Goal: Information Seeking & Learning: Find specific fact

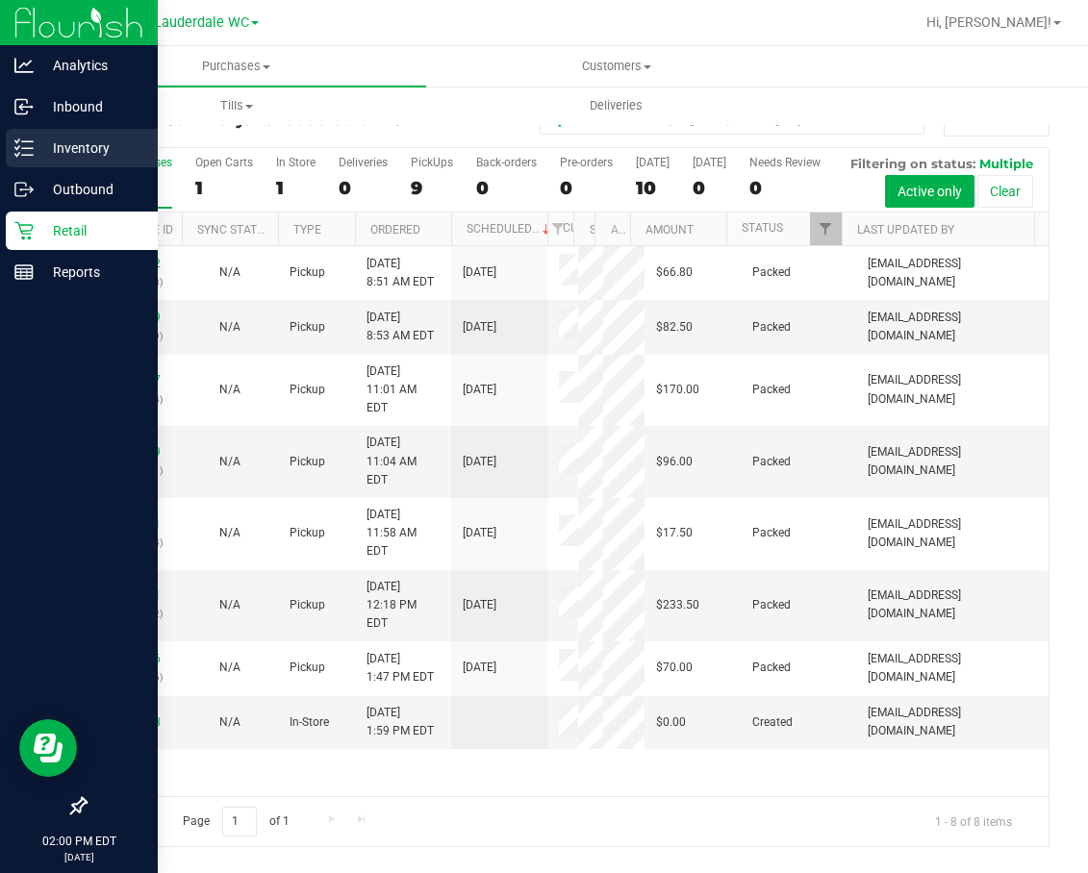
click at [32, 141] on line at bounding box center [27, 141] width 11 height 0
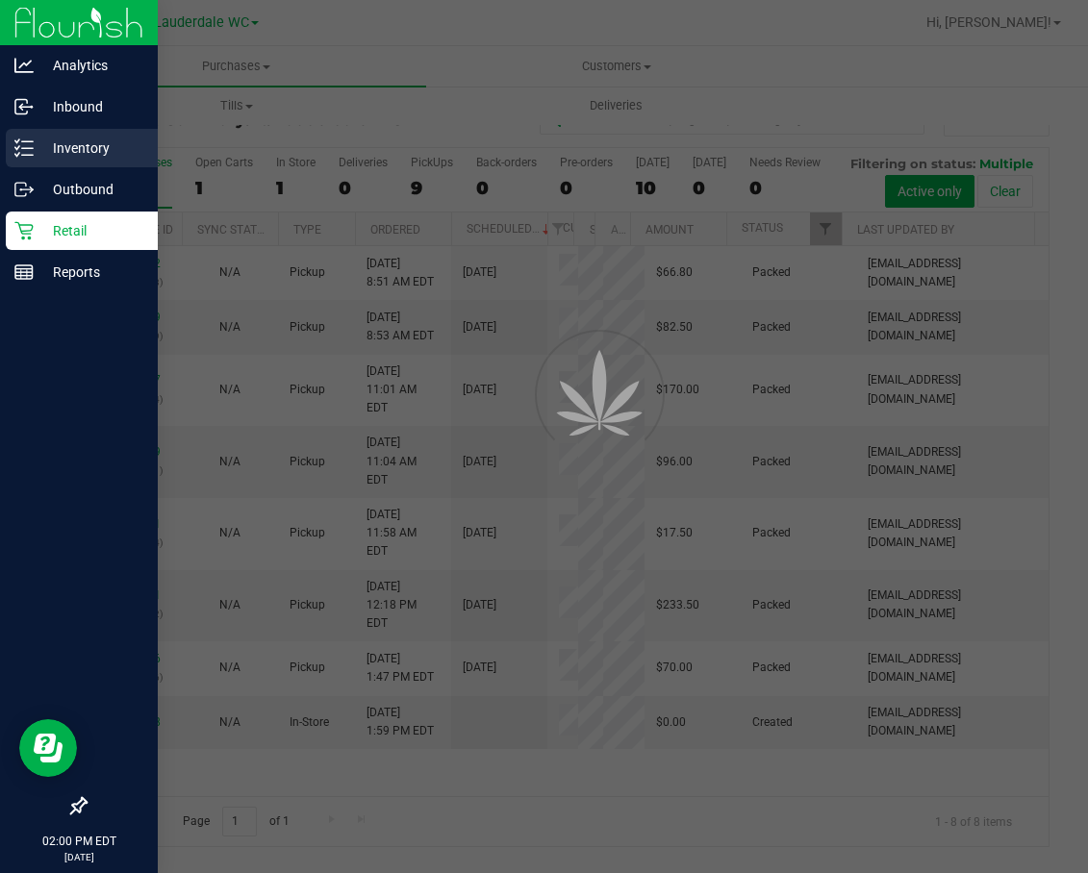
click at [32, 141] on line at bounding box center [27, 141] width 11 height 0
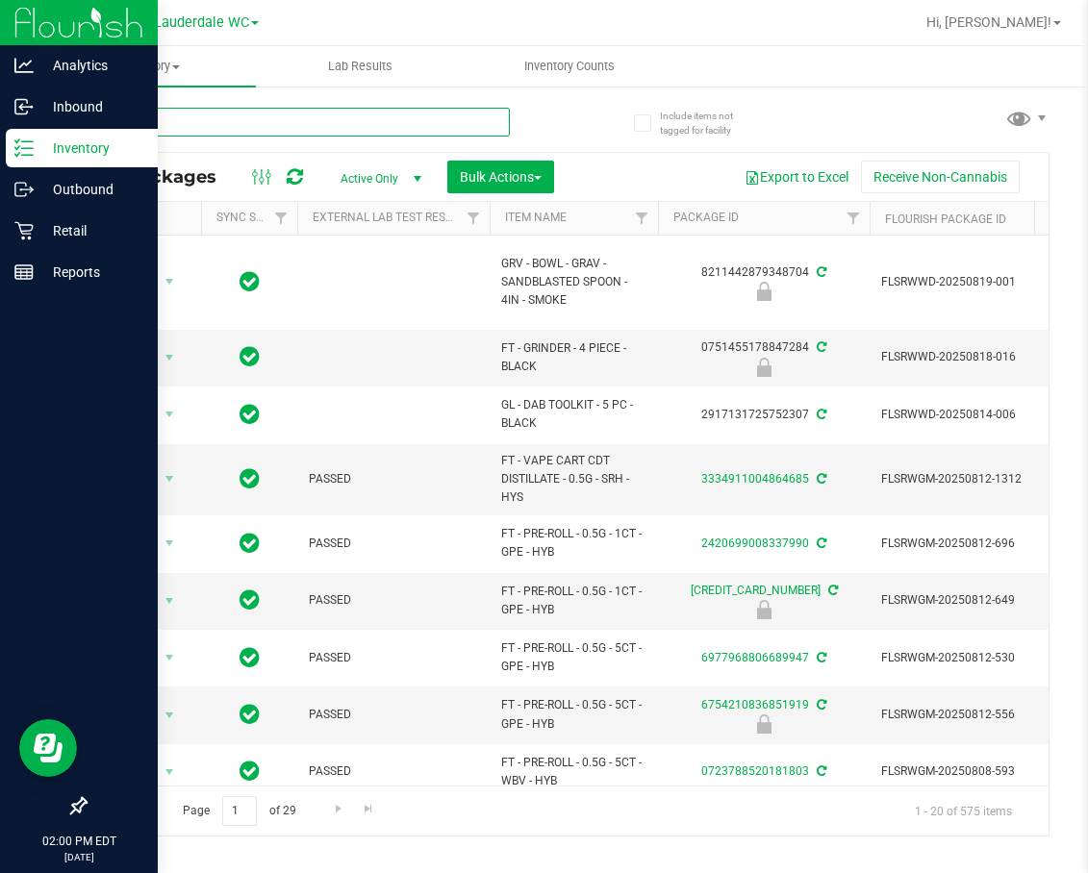
click at [218, 121] on input "text" at bounding box center [297, 122] width 425 height 29
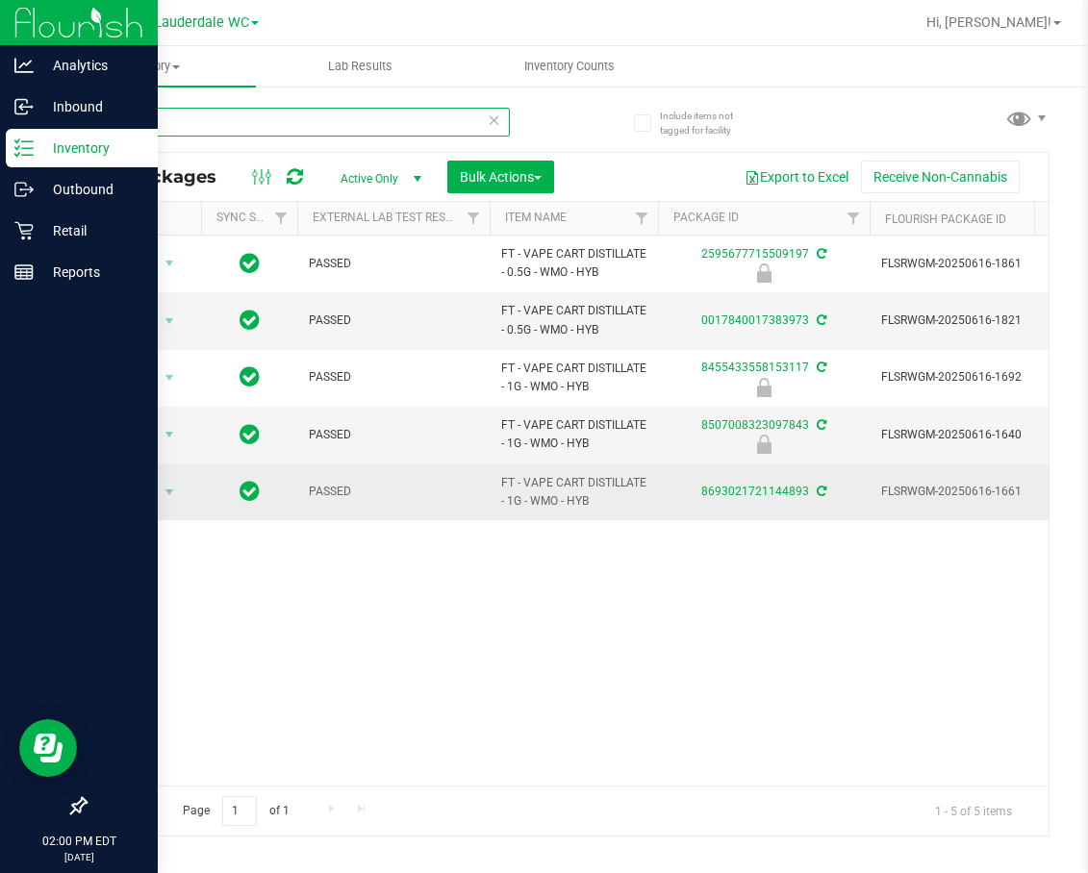
type input "WMO"
drag, startPoint x: 500, startPoint y: 513, endPoint x: 597, endPoint y: 543, distance: 101.6
click at [597, 520] on td "FT - VAPE CART DISTILLATE - 1G - WMO - HYB" at bounding box center [573, 492] width 168 height 56
copy span "FT - VAPE CART DISTILLATE - 1G - WMO - HYB"
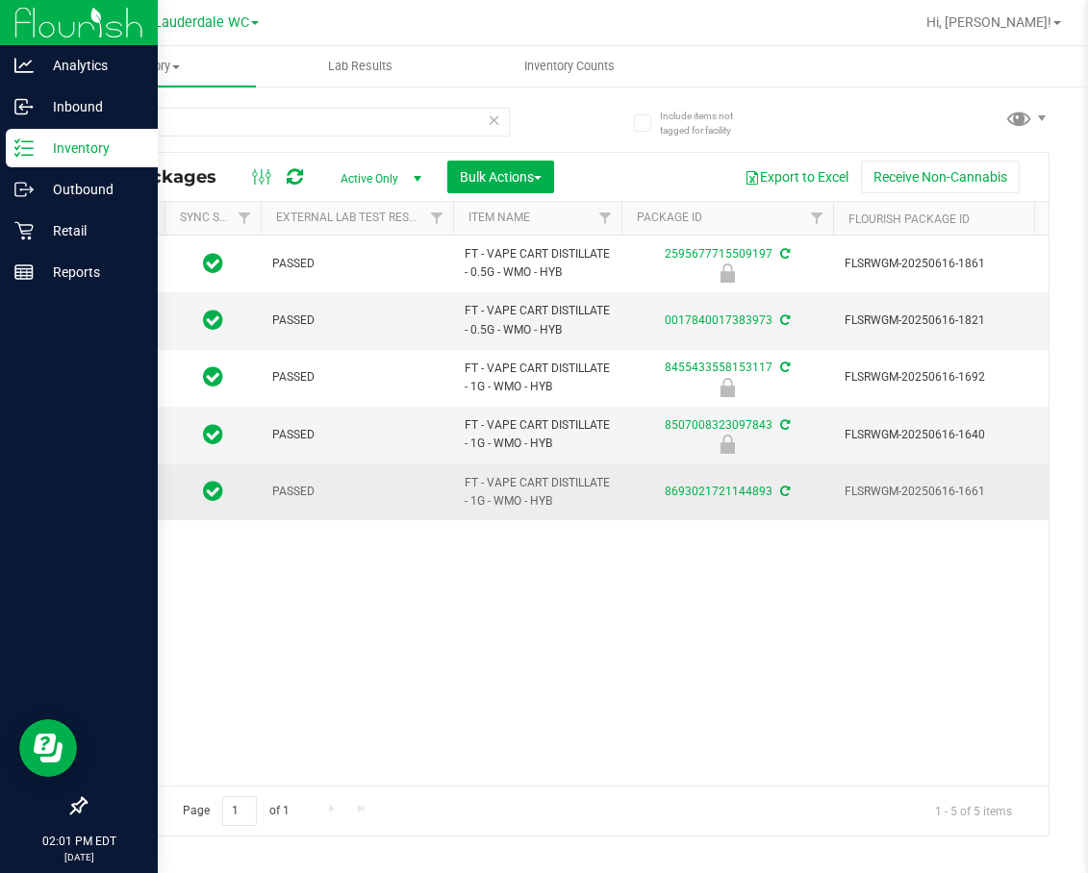
scroll to position [0, 51]
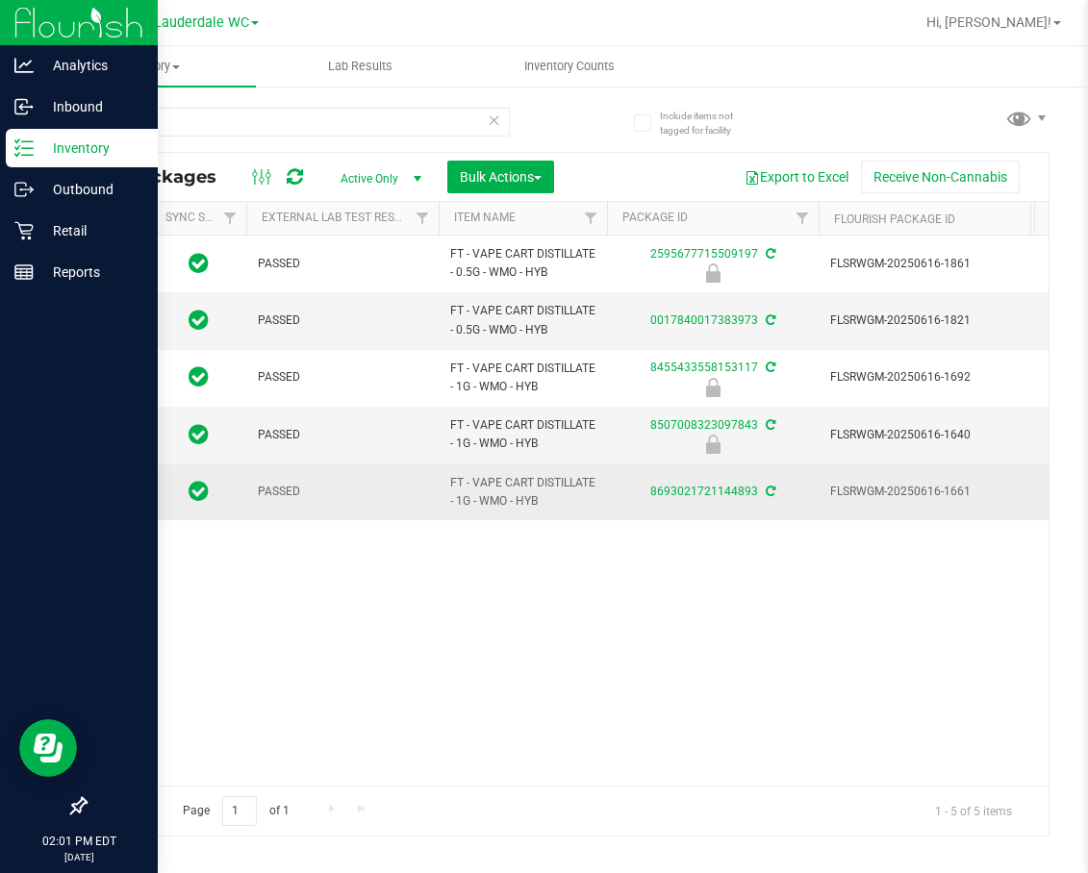
drag, startPoint x: 887, startPoint y: 524, endPoint x: 1016, endPoint y: 534, distance: 130.2
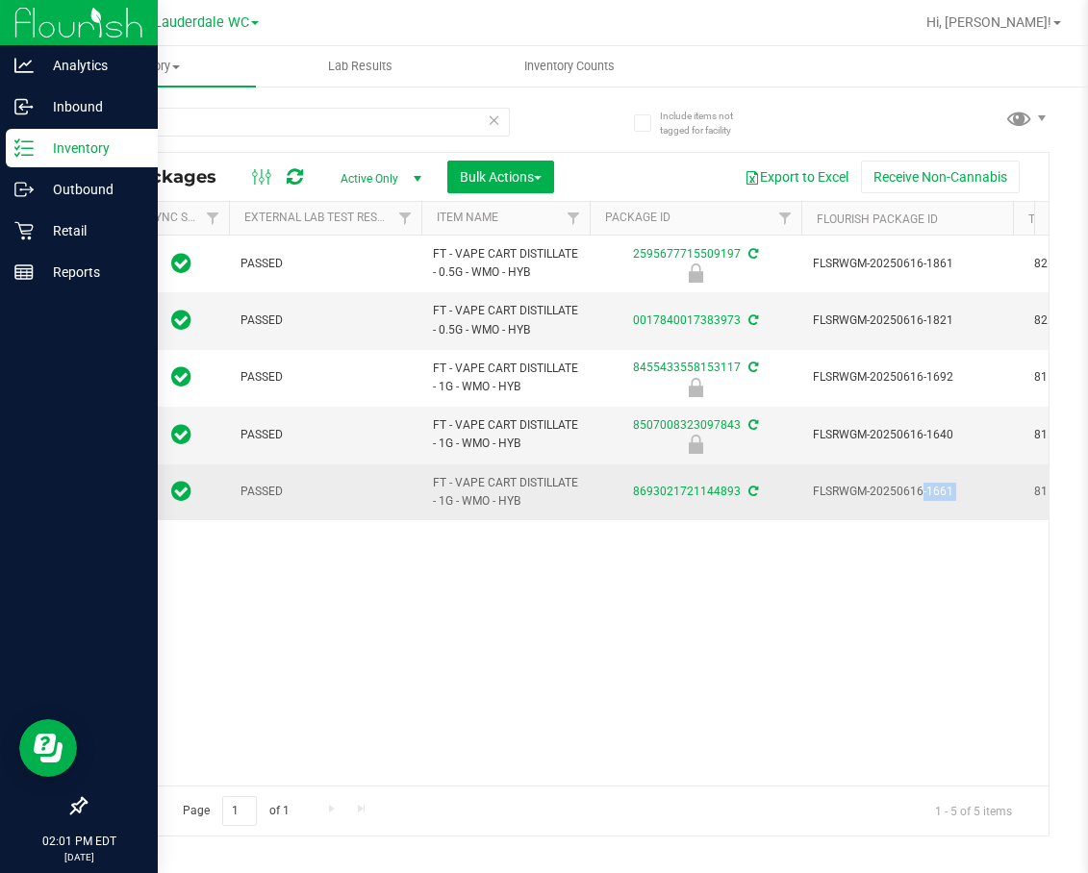
click at [875, 501] on span "FLSRWGM-20250616-1661" at bounding box center [907, 492] width 188 height 18
drag, startPoint x: 813, startPoint y: 527, endPoint x: 954, endPoint y: 530, distance: 141.4
click at [954, 501] on span "FLSRWGM-20250616-1661" at bounding box center [907, 492] width 188 height 18
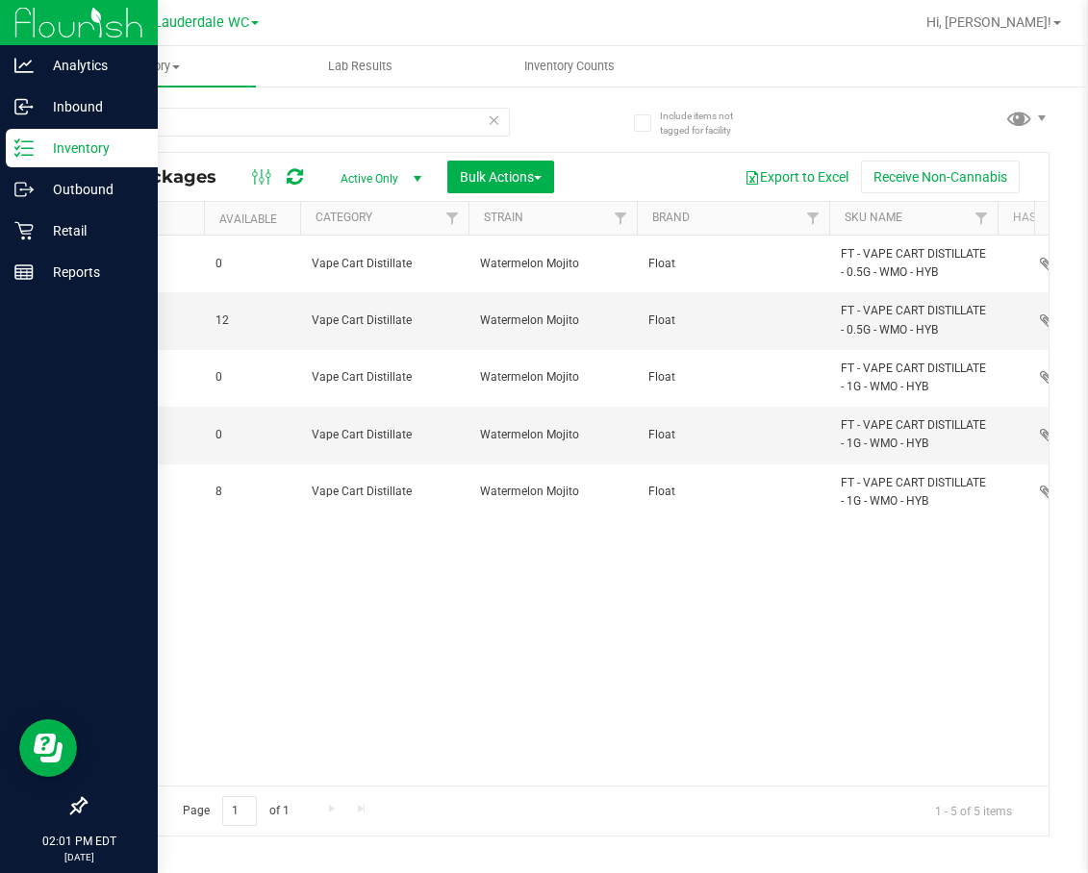
scroll to position [0, 1325]
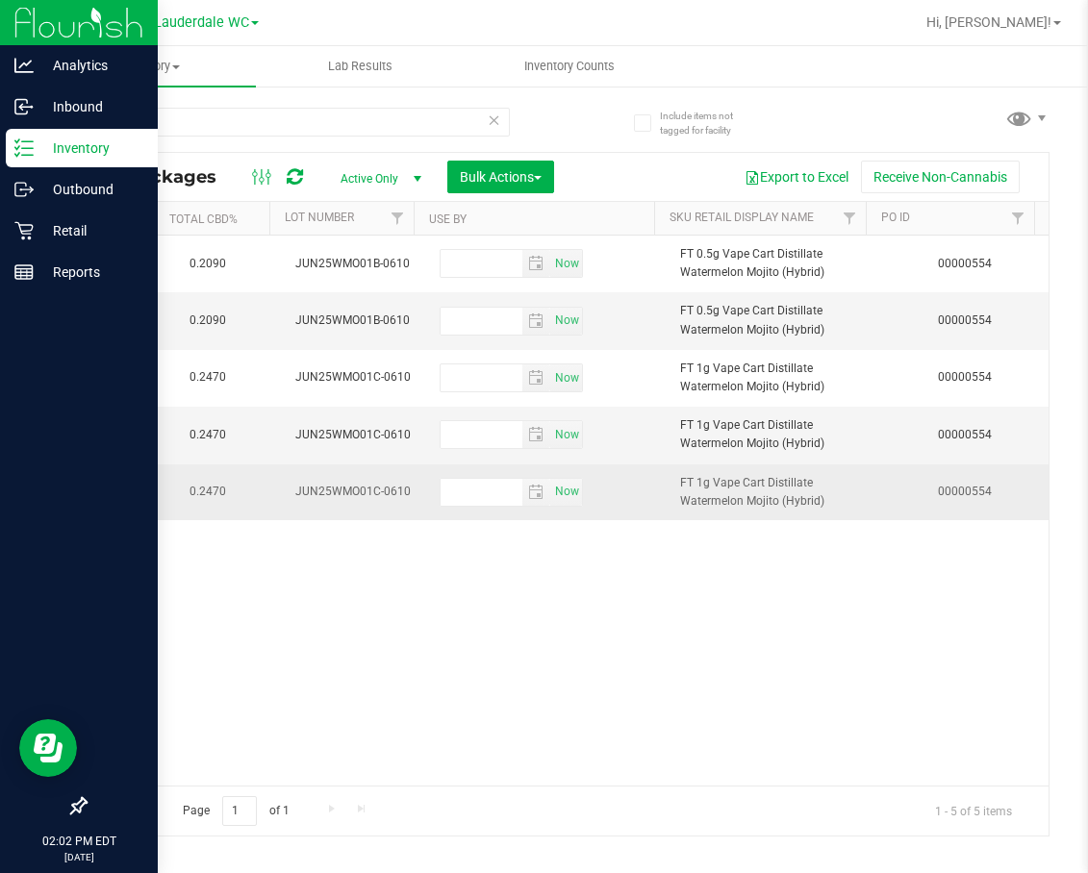
drag, startPoint x: 281, startPoint y: 526, endPoint x: 399, endPoint y: 529, distance: 118.3
click at [399, 501] on span "JUN25WMO01C-0610" at bounding box center [355, 492] width 121 height 18
copy span "JUN25WMO01C-0610"
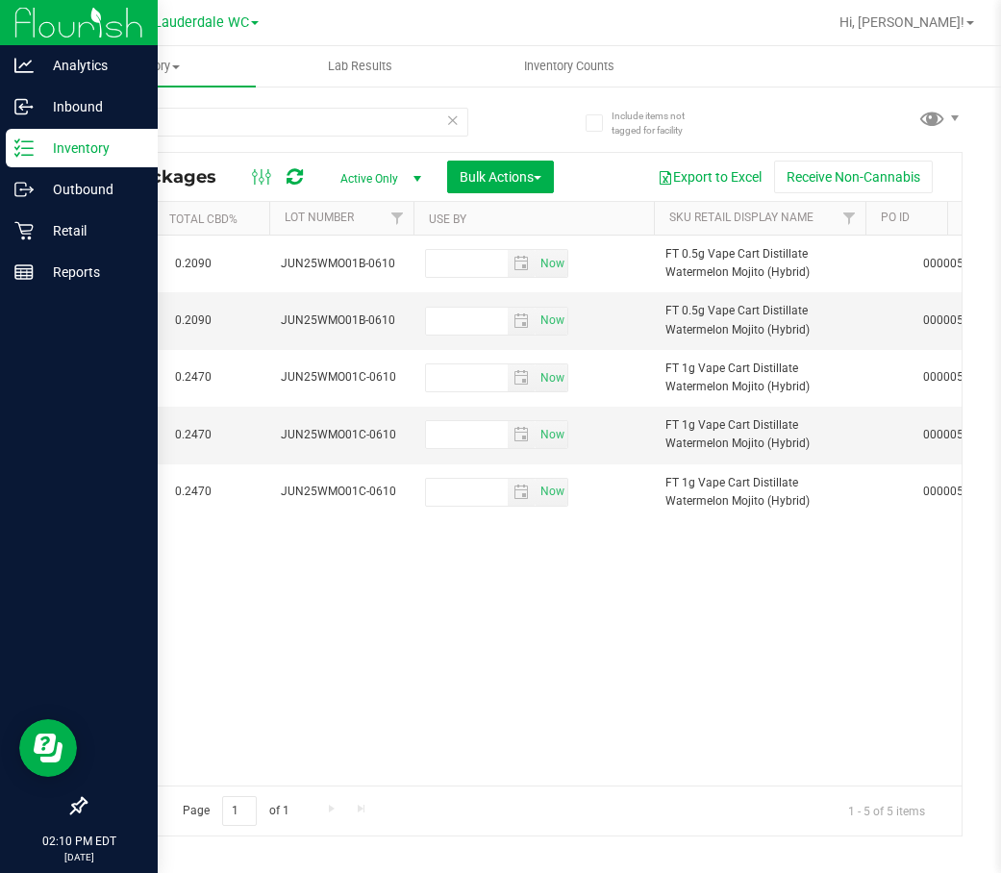
click at [29, 155] on line at bounding box center [27, 155] width 11 height 0
click at [23, 243] on div "Retail" at bounding box center [82, 231] width 152 height 38
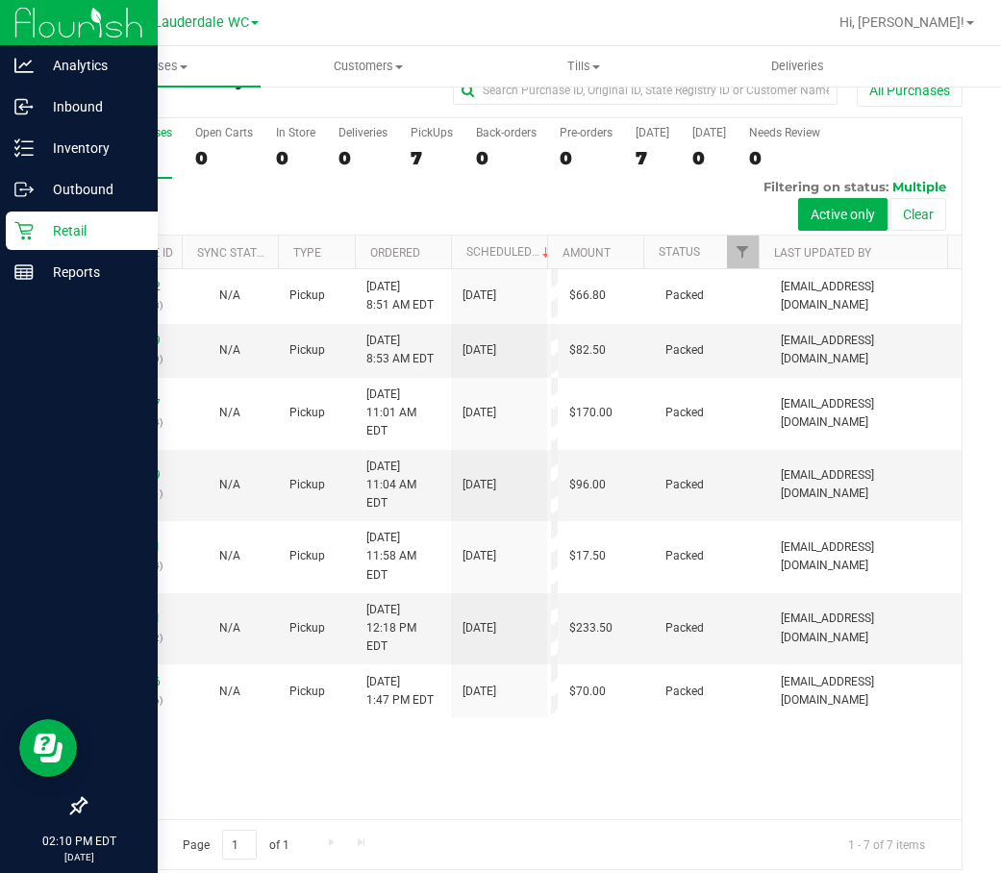
scroll to position [47, 0]
